Goal: Information Seeking & Learning: Learn about a topic

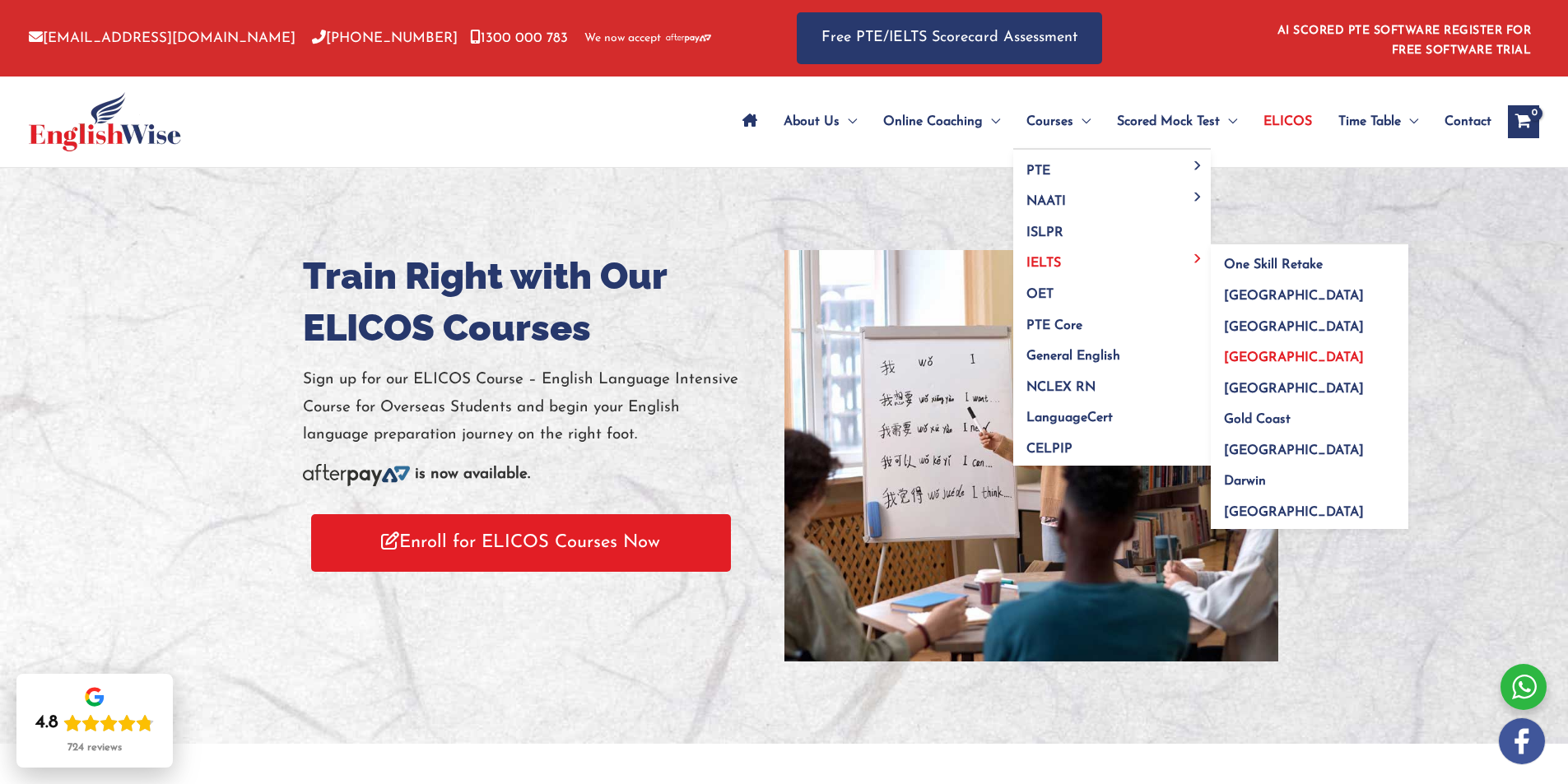
click at [1265, 361] on span "[GEOGRAPHIC_DATA]" at bounding box center [1294, 358] width 140 height 13
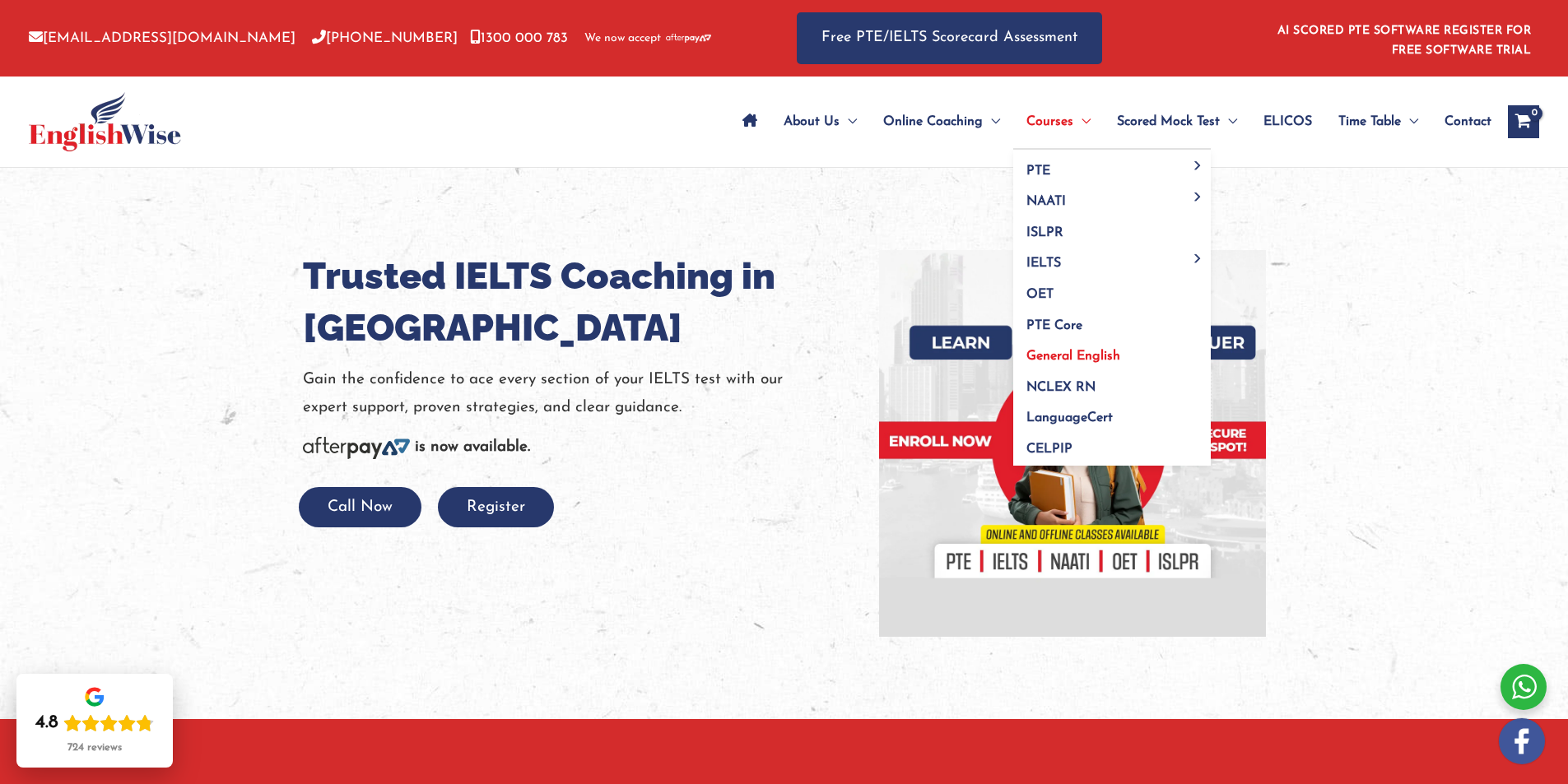
click at [1089, 358] on span "General English" at bounding box center [1074, 356] width 93 height 13
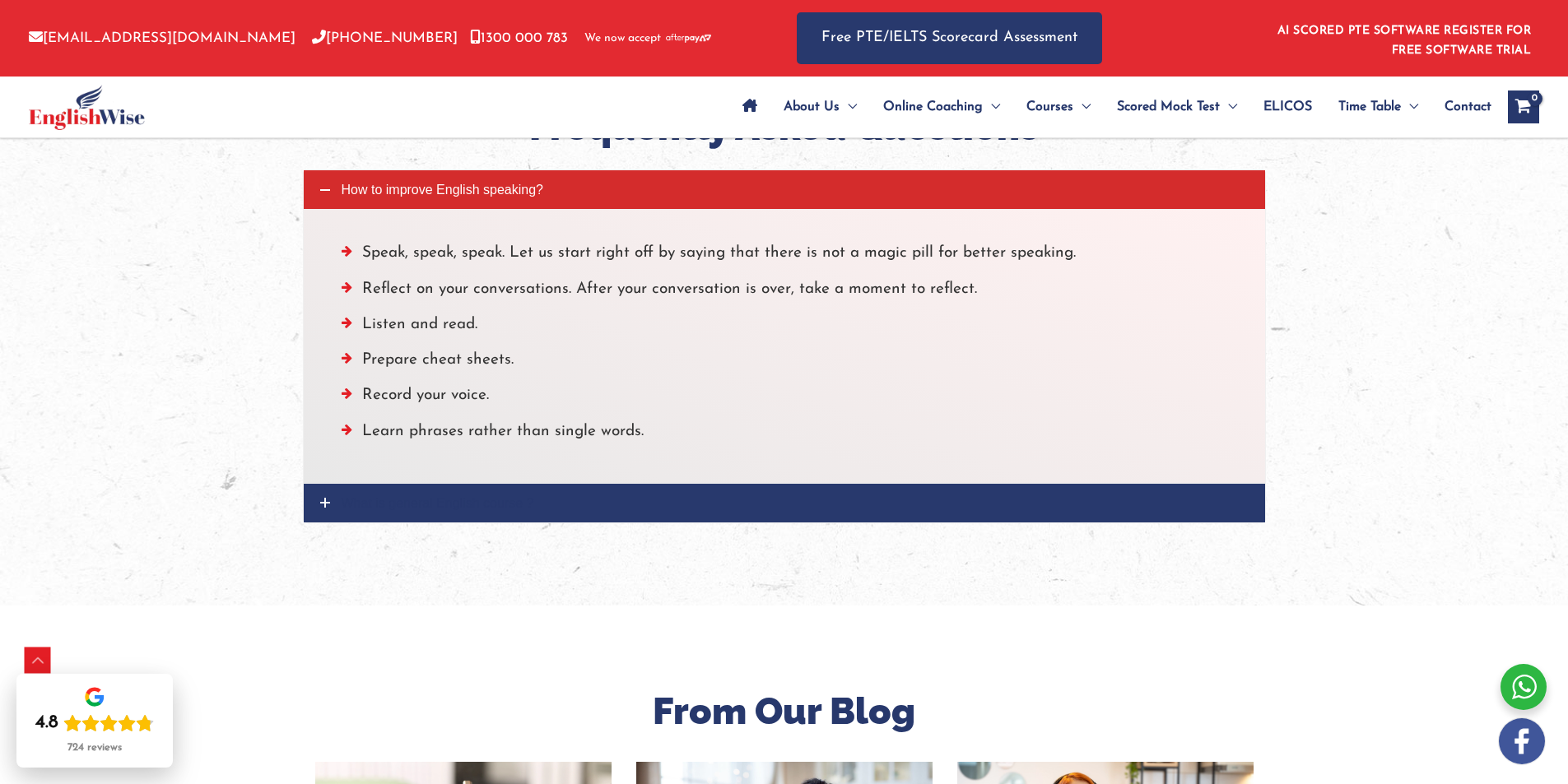
scroll to position [1974, 0]
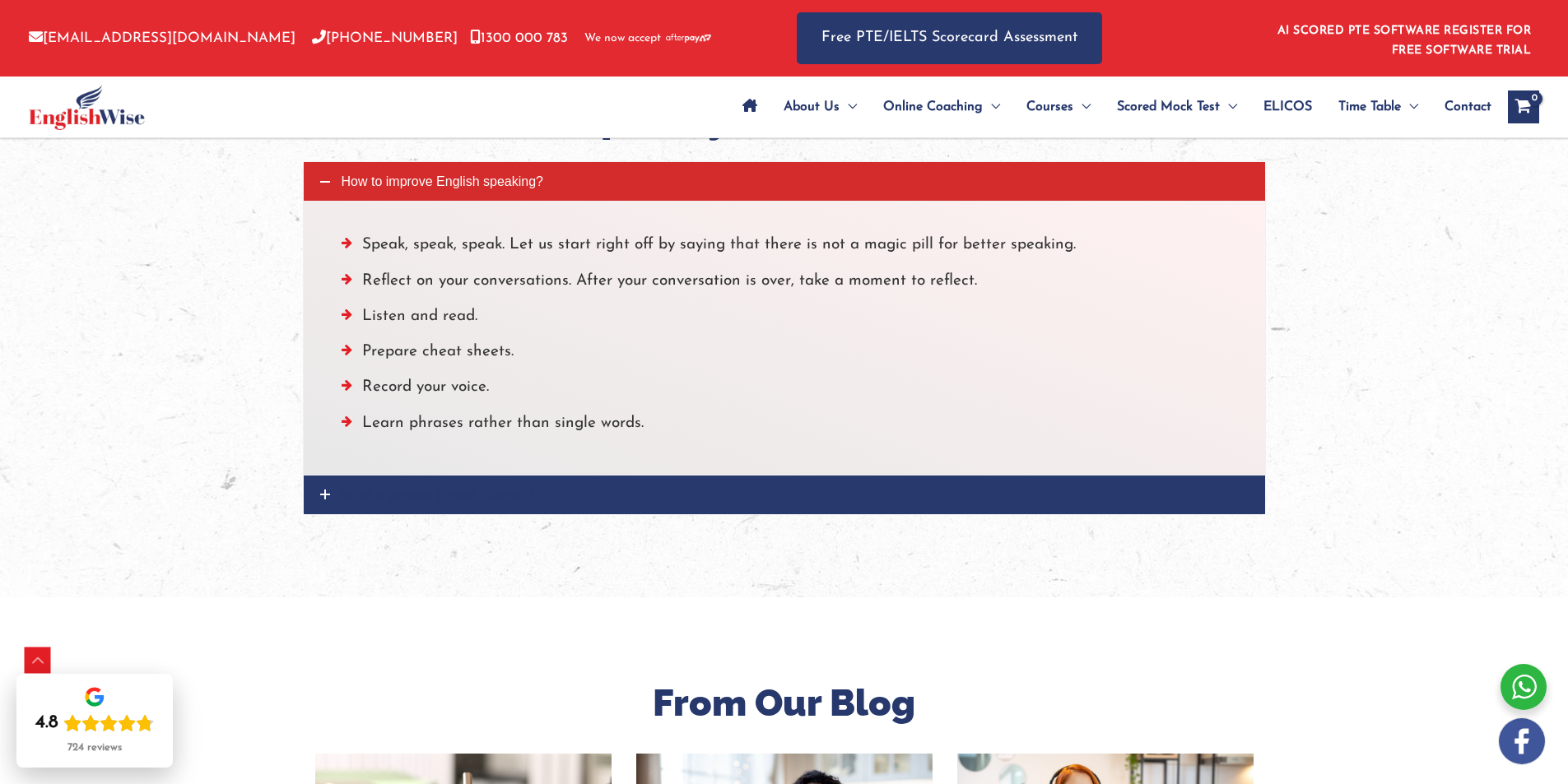
click at [330, 499] on icon at bounding box center [324, 494] width 10 height 10
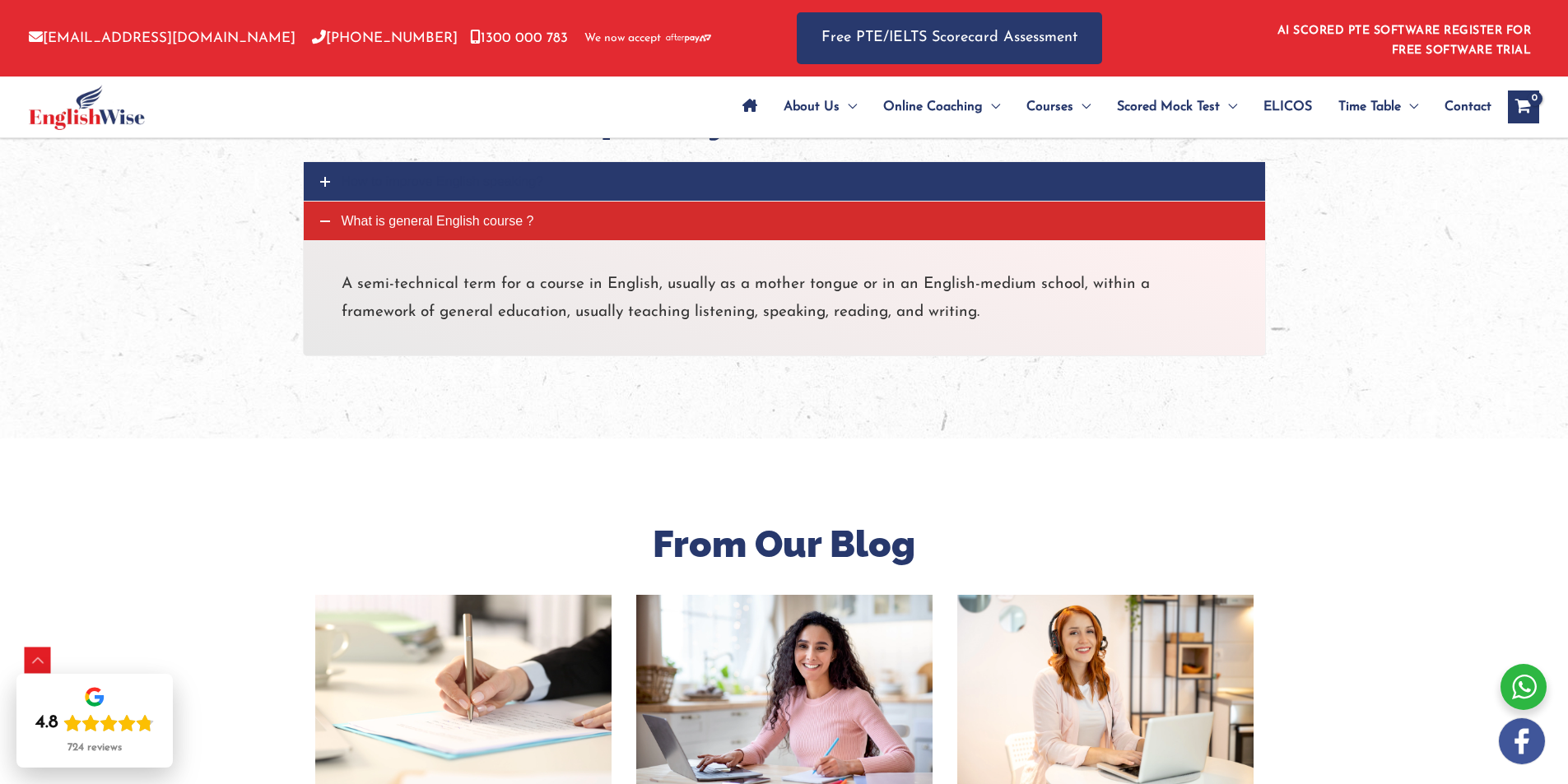
click at [311, 230] on link "What is general English course ?" at bounding box center [784, 221] width 962 height 39
click at [320, 222] on icon at bounding box center [324, 221] width 10 height 10
click at [329, 221] on icon at bounding box center [324, 221] width 10 height 10
click at [306, 181] on link "How to improve English speaking?" at bounding box center [784, 181] width 962 height 39
